Goal: Task Accomplishment & Management: Manage account settings

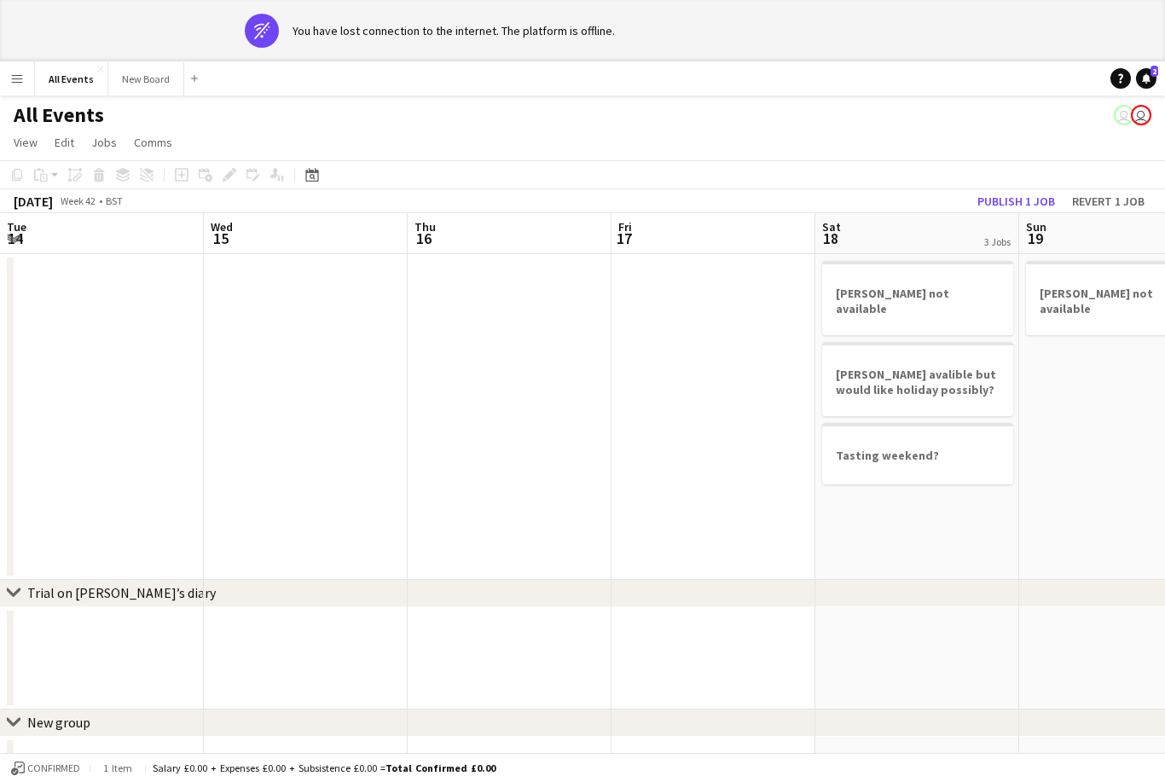
scroll to position [0, 606]
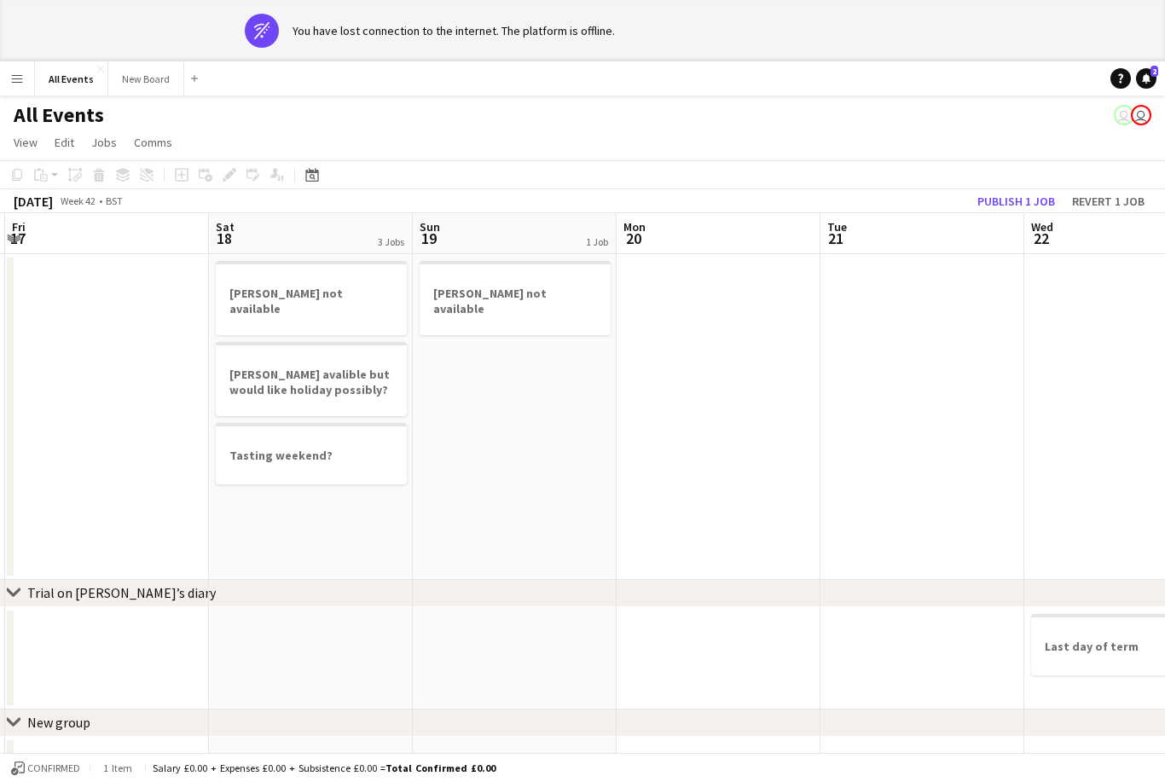
click at [315, 183] on div "Date picker" at bounding box center [312, 175] width 20 height 20
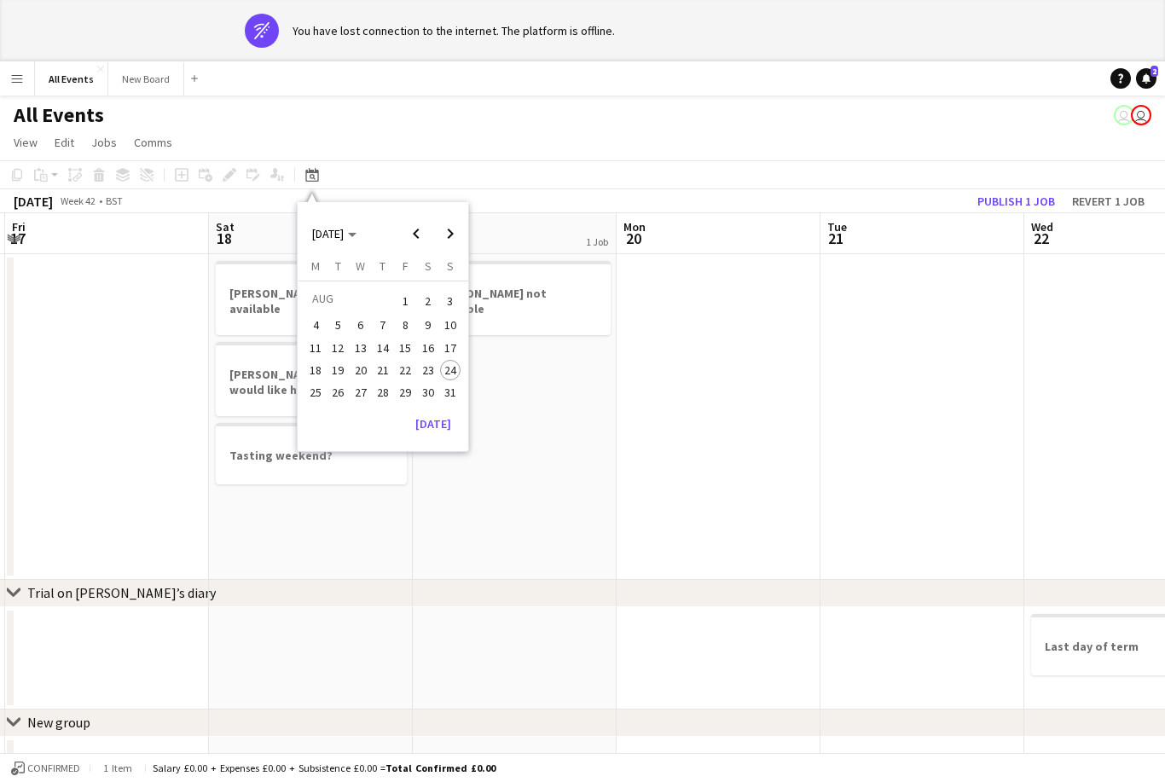
click at [440, 419] on button "[DATE]" at bounding box center [432, 423] width 49 height 27
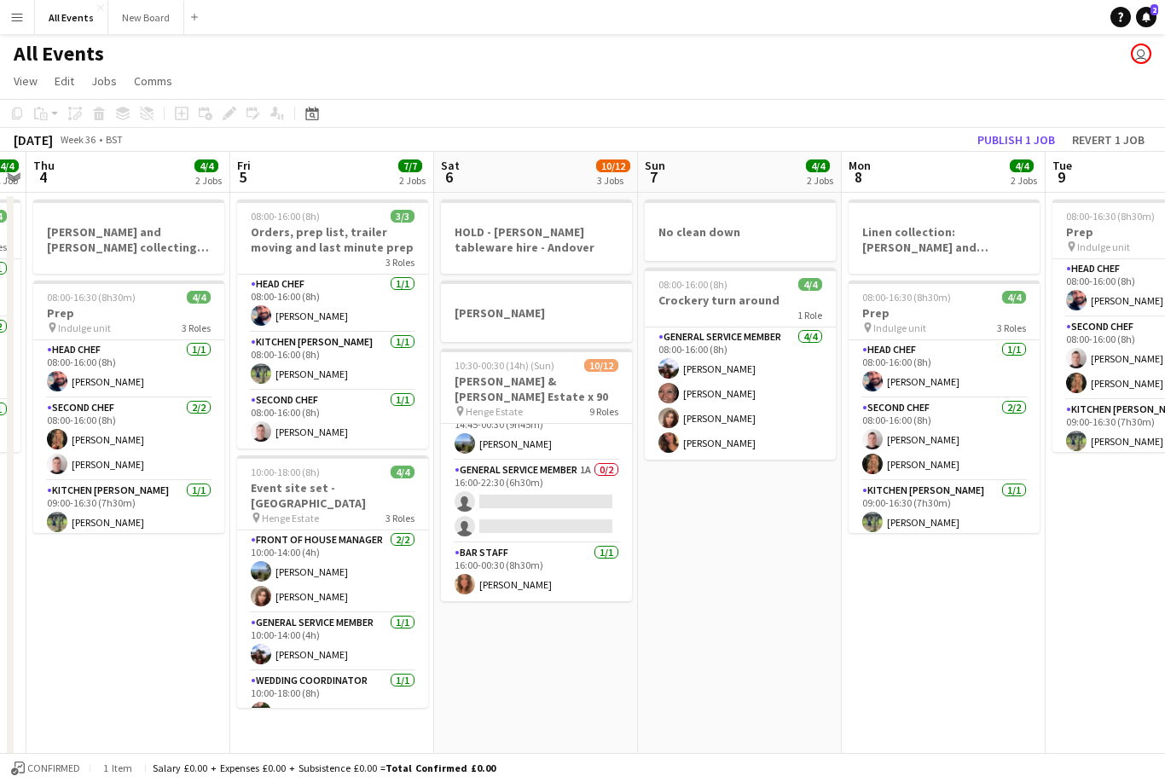
scroll to position [419, 0]
click at [556, 502] on app-card-role "General service member 1A 0/2 16:00-22:30 (6h30m) single-neutral-actions single…" at bounding box center [536, 501] width 191 height 83
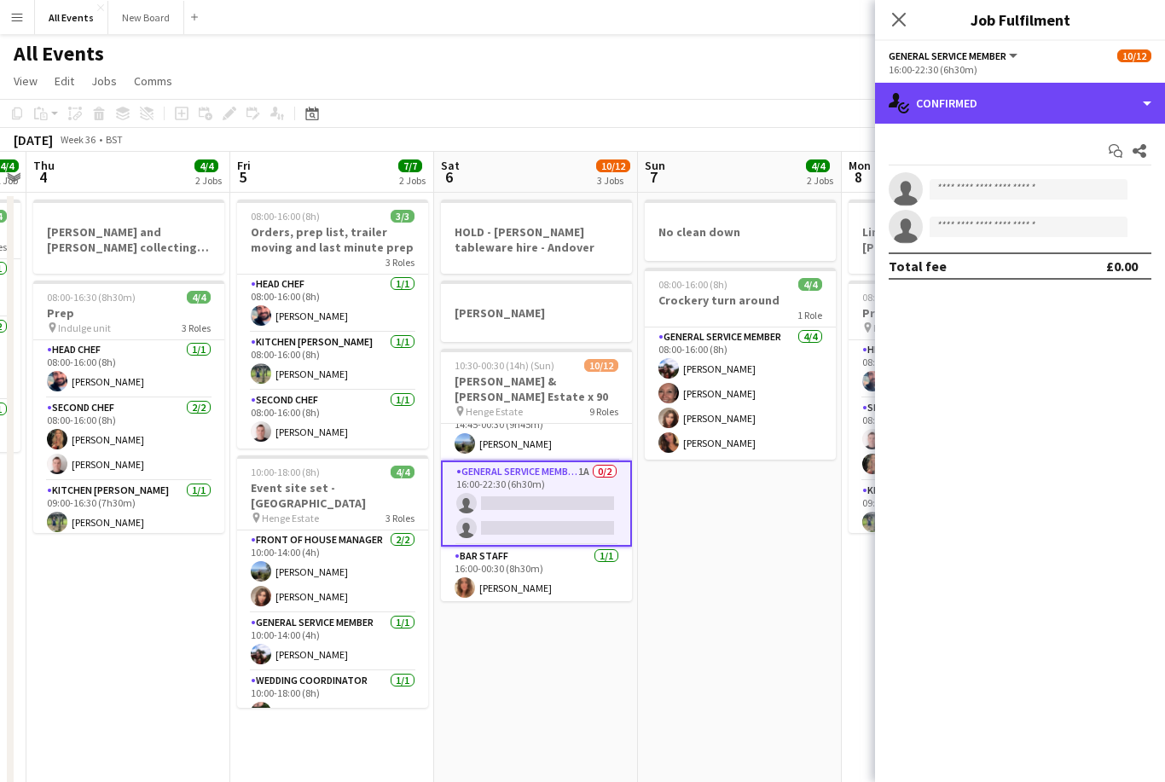
click at [1125, 102] on div "single-neutral-actions-check-2 Confirmed" at bounding box center [1020, 103] width 290 height 41
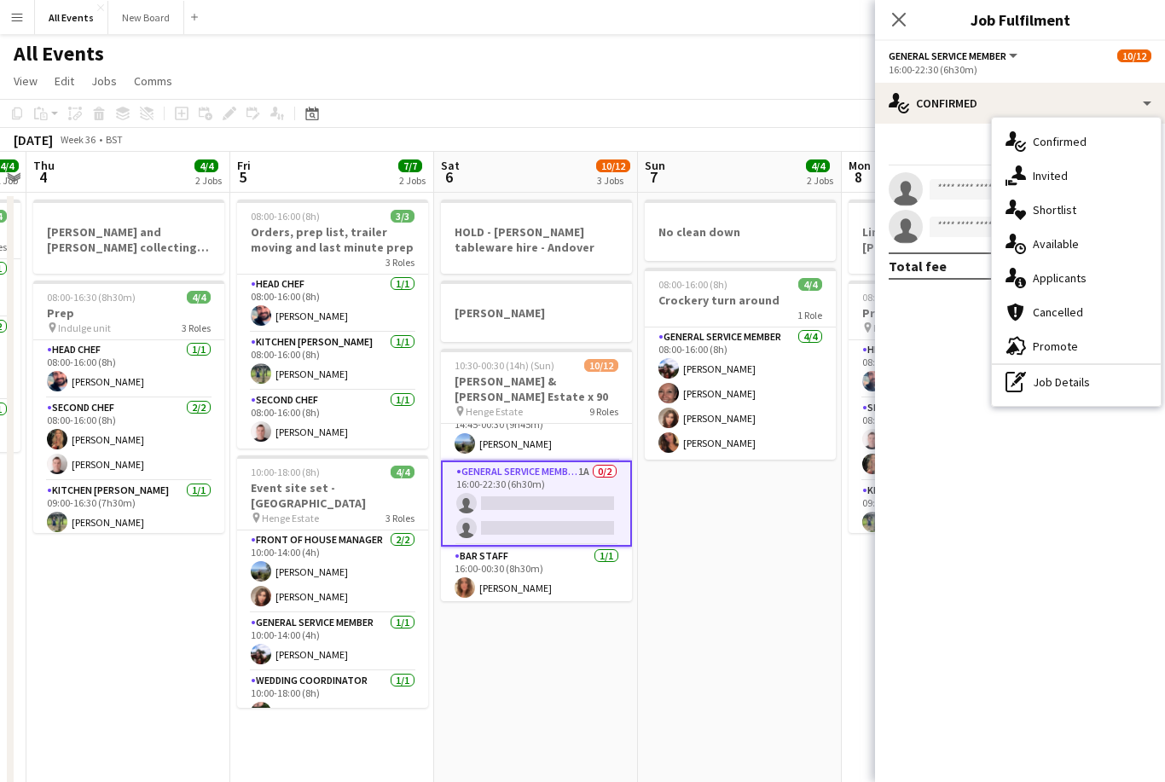
click at [1095, 279] on div "single-neutral-actions-information Applicants" at bounding box center [1076, 278] width 169 height 34
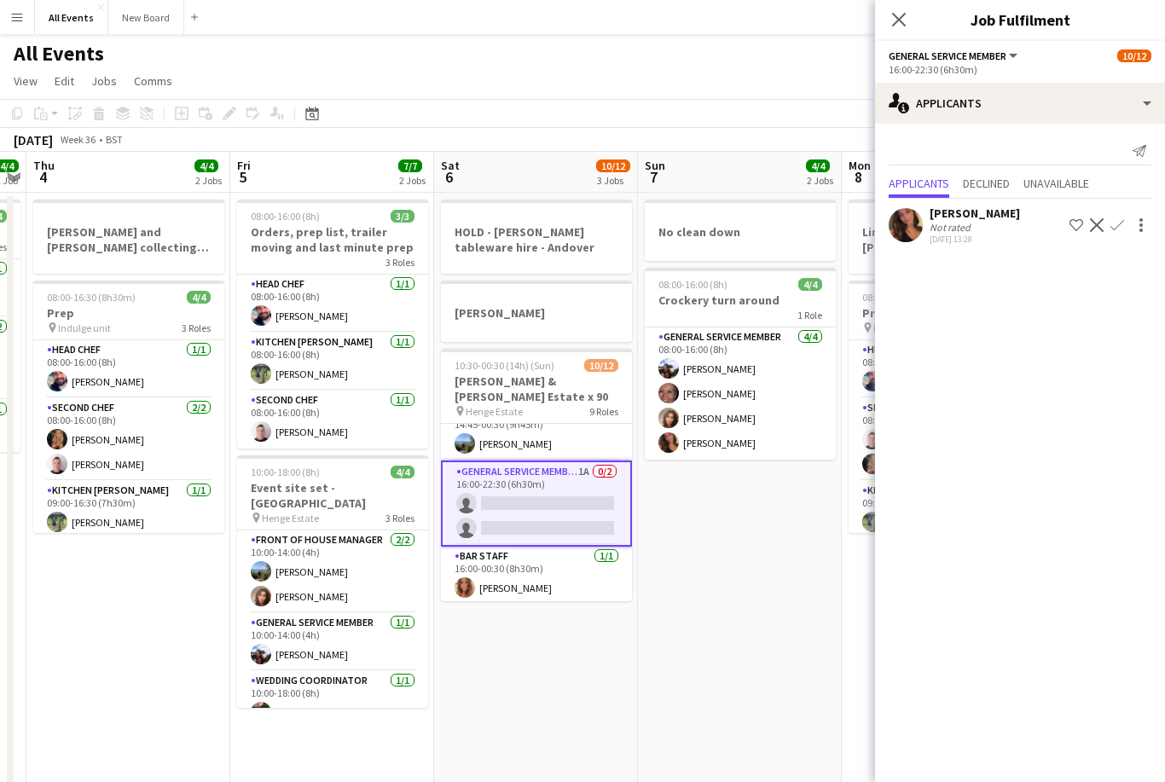
click at [1110, 233] on button "Confirm" at bounding box center [1117, 225] width 20 height 20
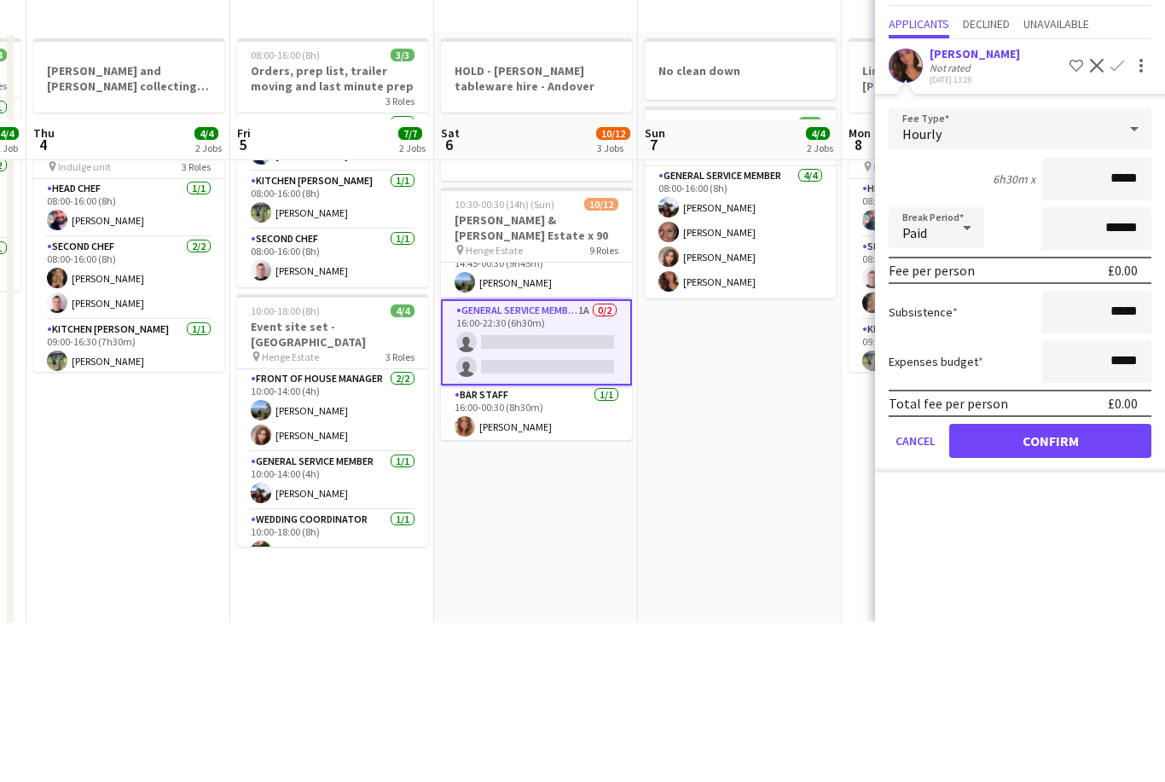
scroll to position [159, 0]
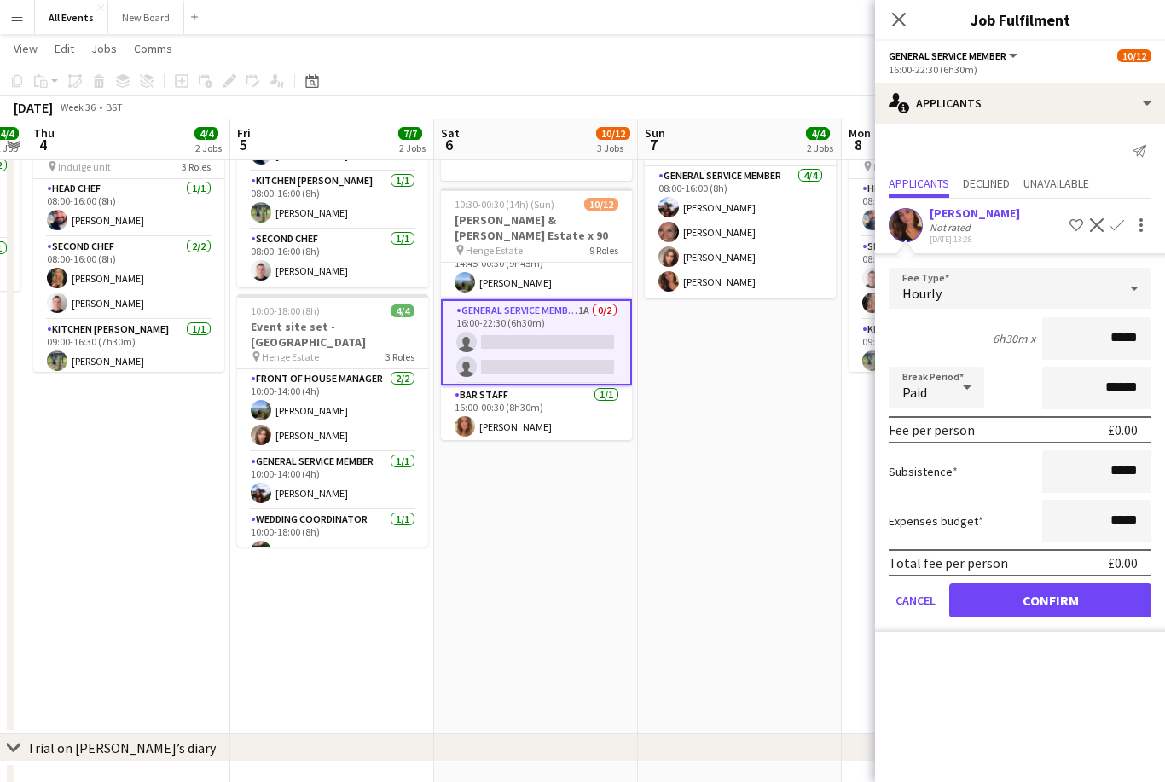
click at [1062, 611] on button "Confirm" at bounding box center [1050, 600] width 202 height 34
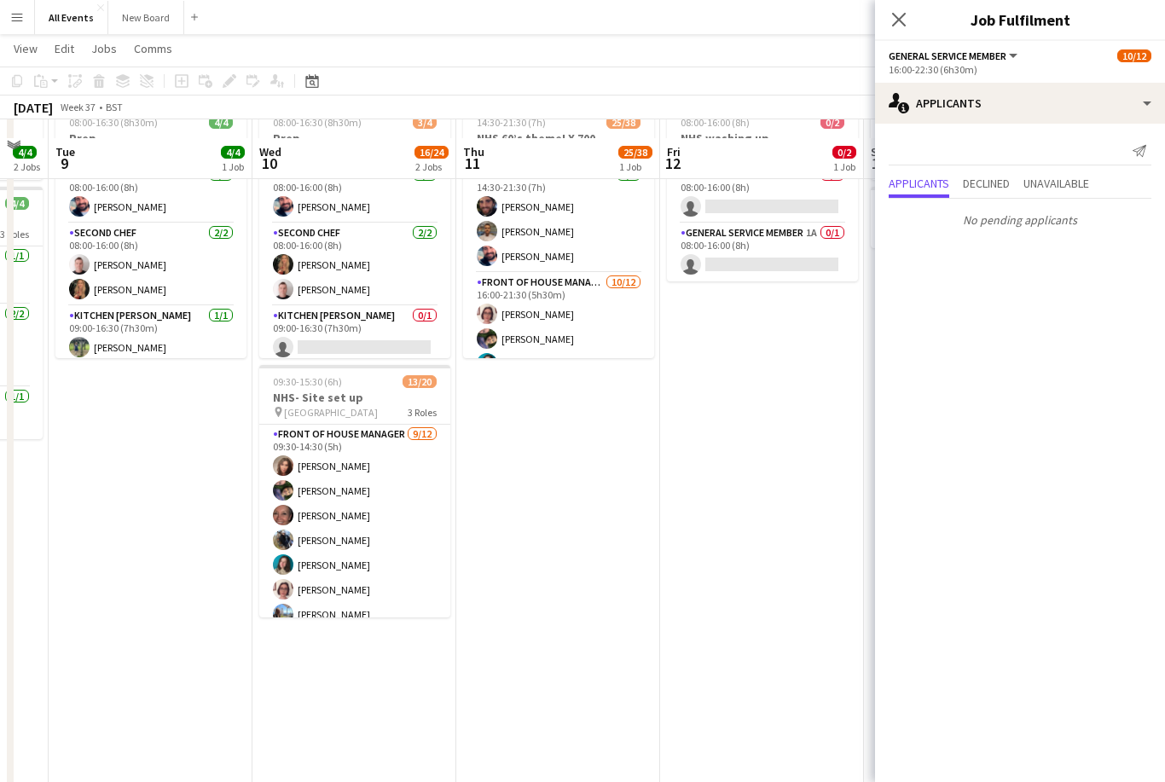
scroll to position [88, 0]
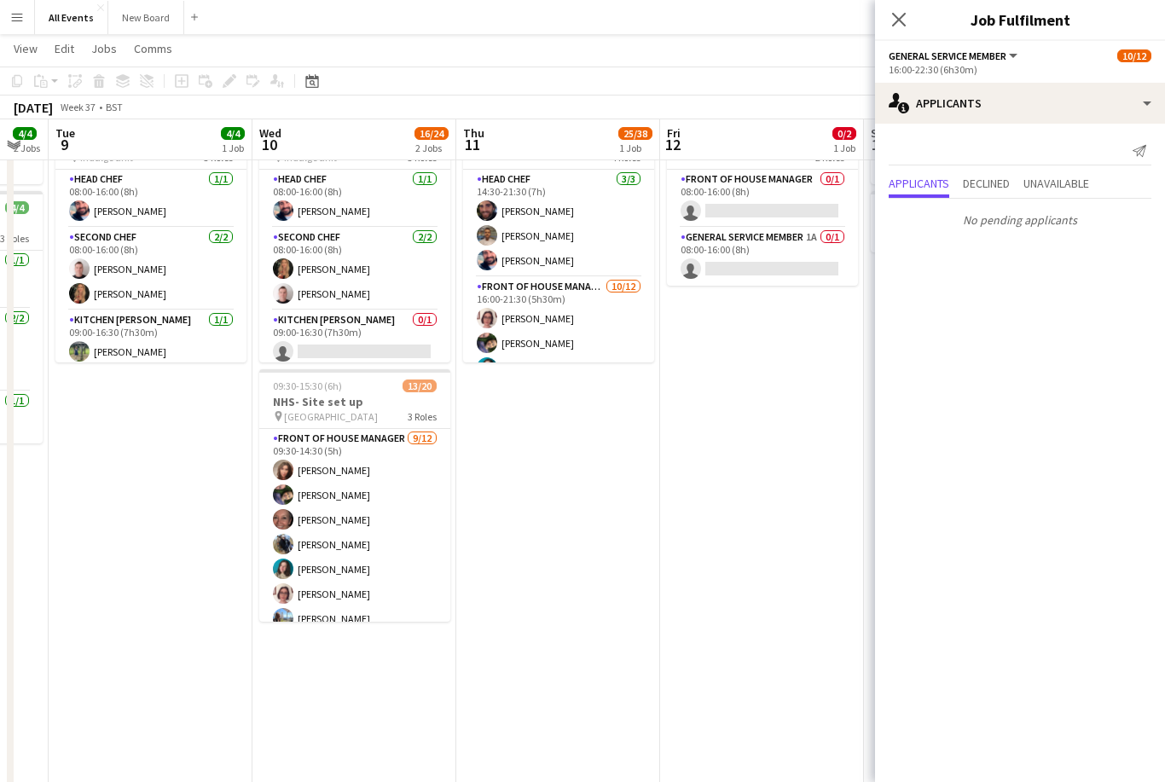
click at [793, 259] on app-card-role "General service member 1A 0/1 08:00-16:00 (8h) single-neutral-actions" at bounding box center [762, 257] width 191 height 58
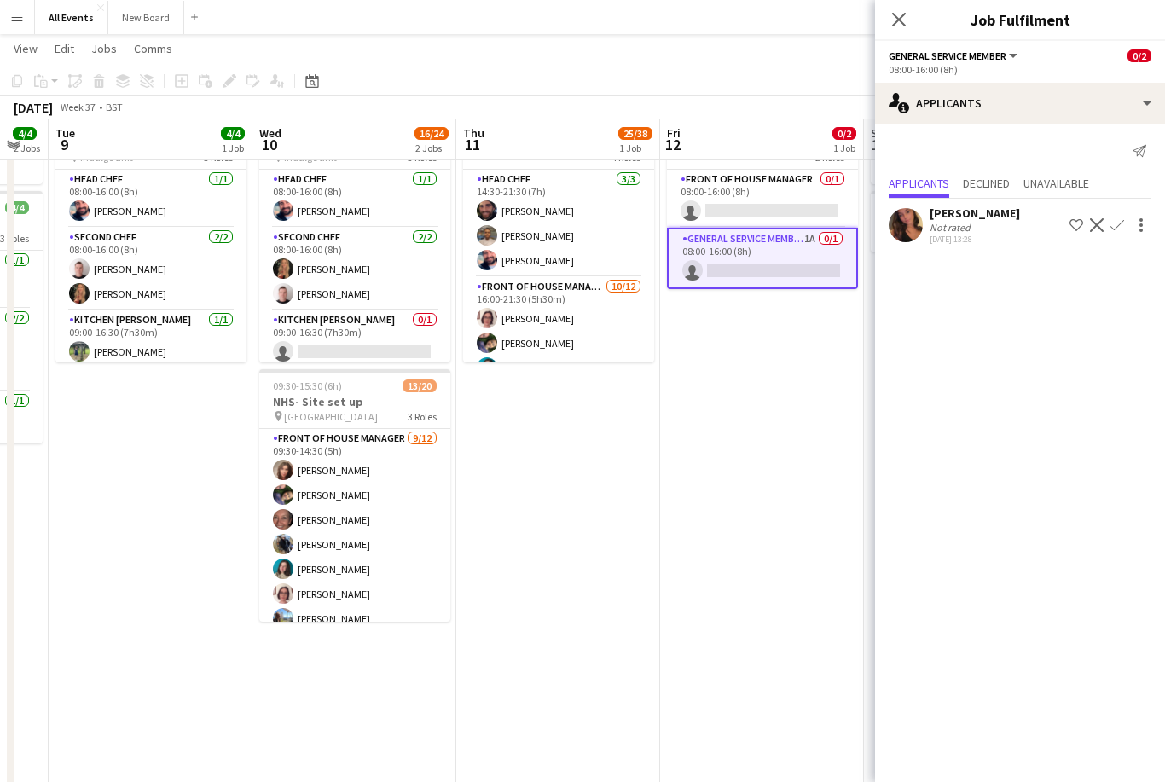
click at [1111, 229] on app-icon "Confirm" at bounding box center [1117, 225] width 14 height 14
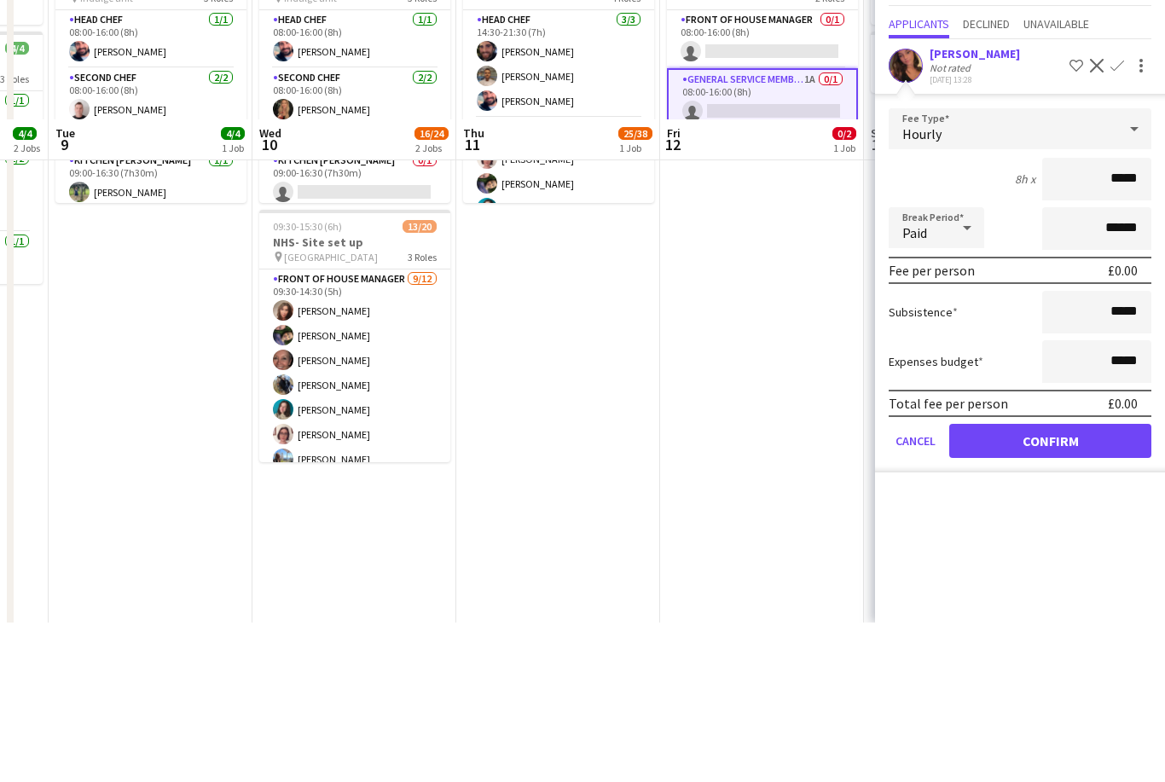
scroll to position [247, 0]
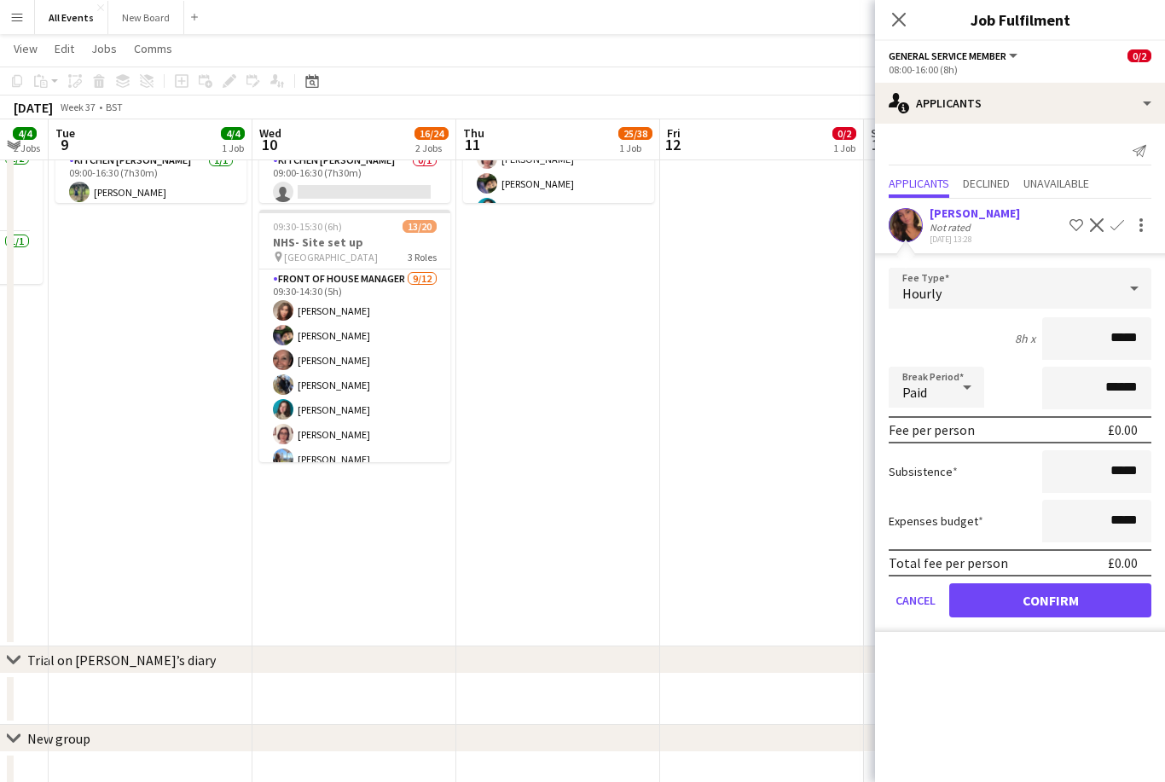
click at [1098, 605] on button "Confirm" at bounding box center [1050, 600] width 202 height 34
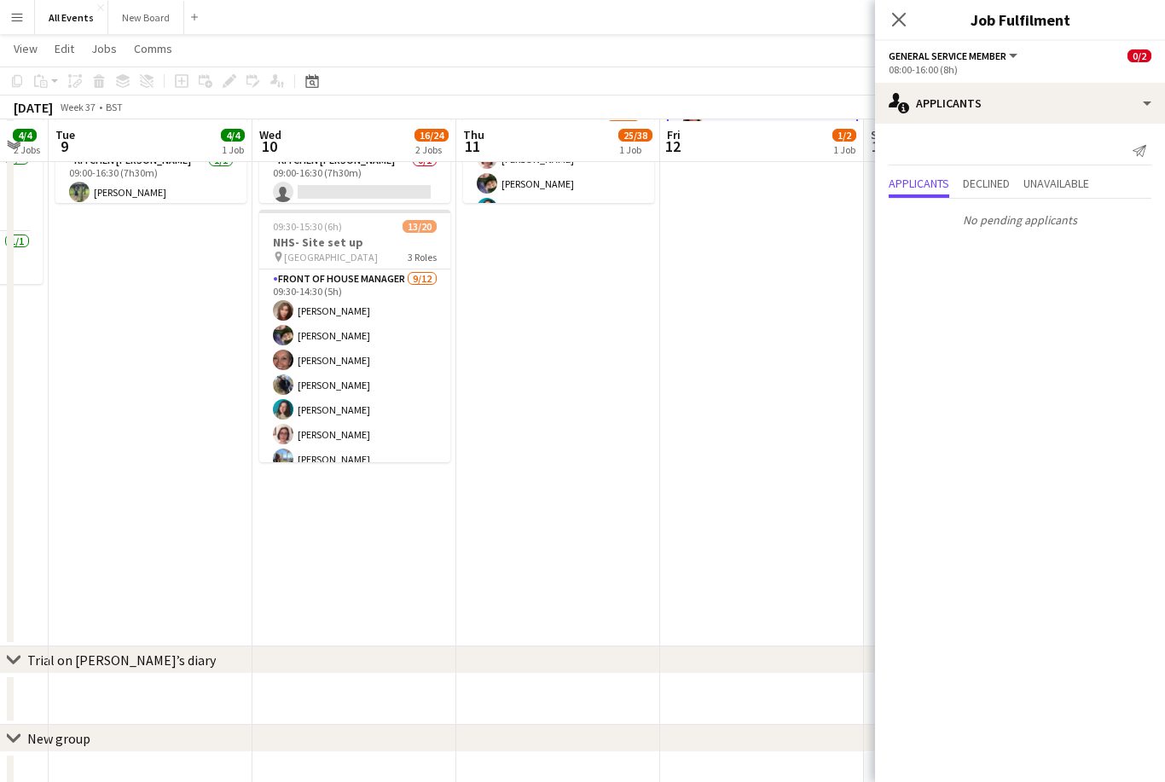
scroll to position [249, 0]
click at [890, 26] on app-icon "Close pop-in" at bounding box center [898, 19] width 20 height 20
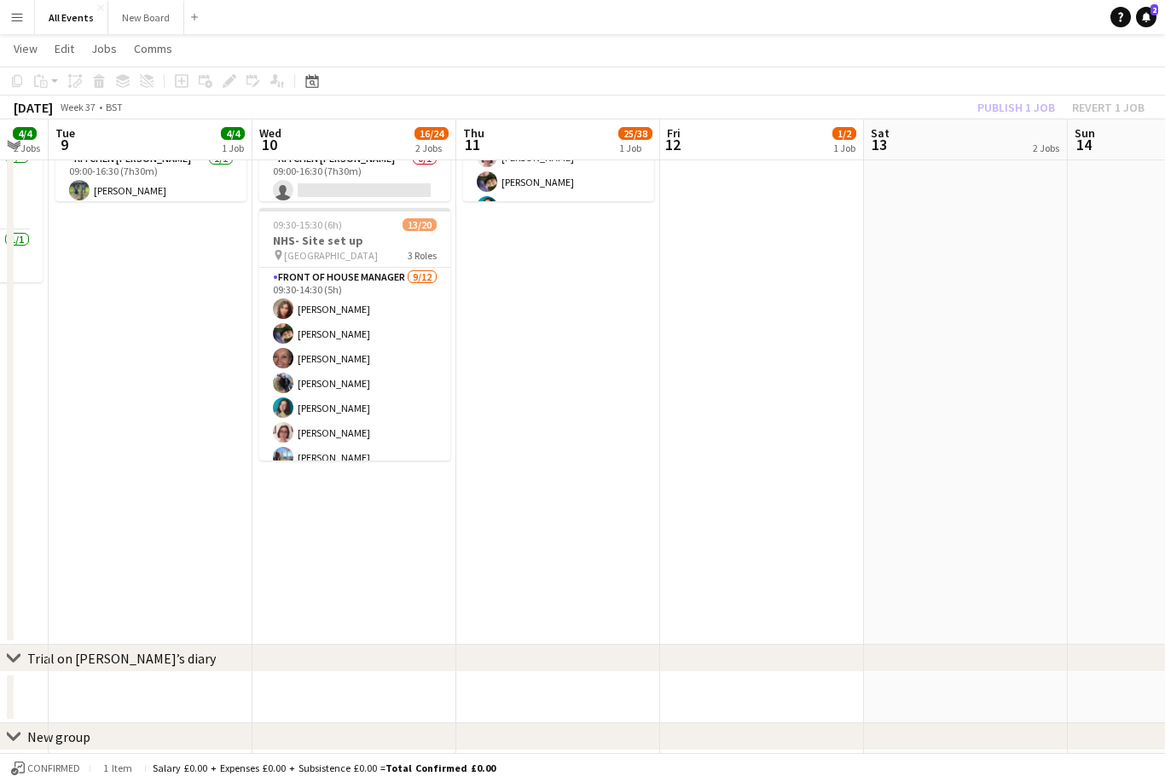
click at [1000, 70] on app-toolbar "Copy Paste Paste Command V Paste with crew Command Shift V Paste linked Job [GE…" at bounding box center [582, 81] width 1165 height 29
click at [1021, 109] on button "Publish 3 jobs" at bounding box center [1006, 107] width 98 height 22
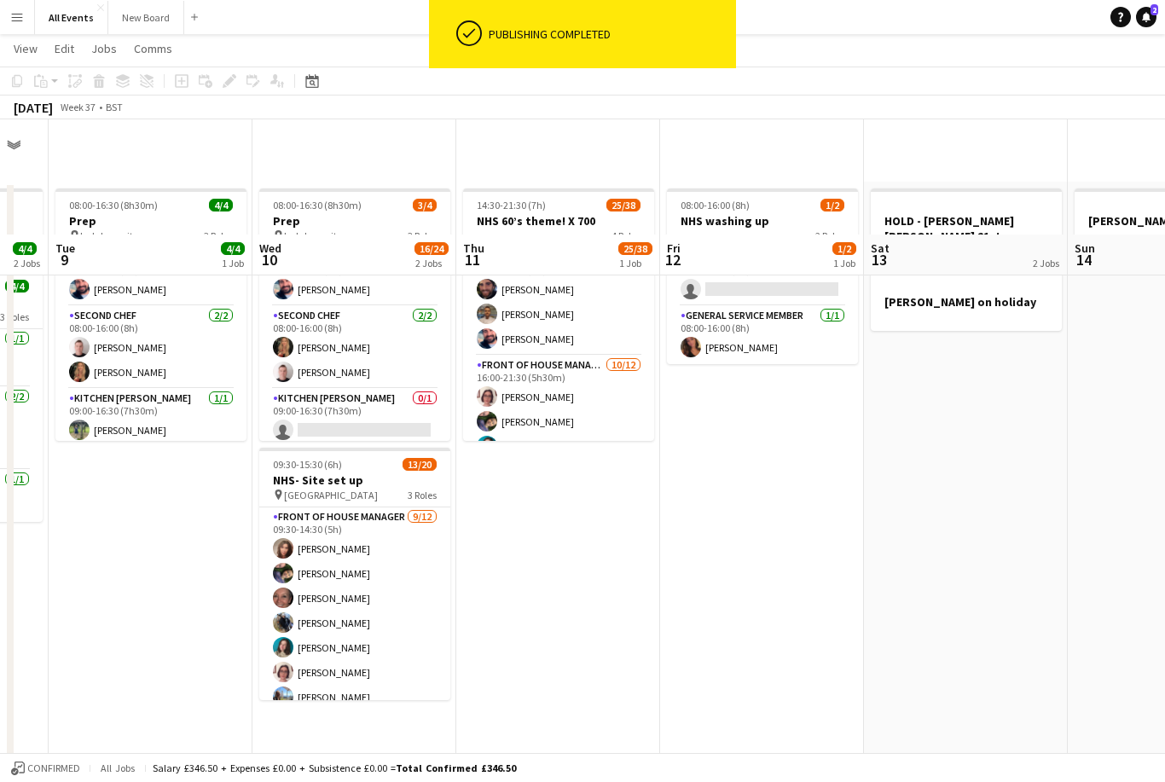
scroll to position [0, 0]
